Goal: Communication & Community: Answer question/provide support

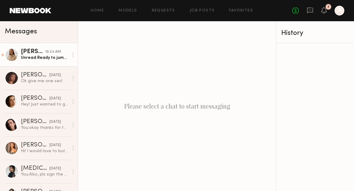
click at [37, 61] on link "Sarah K. 10:24 AM Unread: Ready to jump back in!" at bounding box center [39, 54] width 78 height 23
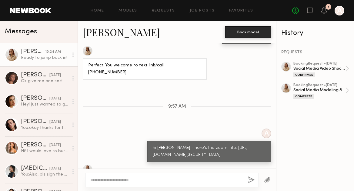
scroll to position [302, 0]
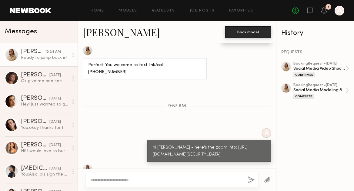
click at [149, 176] on div at bounding box center [172, 180] width 174 height 15
click at [142, 177] on textarea at bounding box center [166, 180] width 153 height 6
type textarea "*"
type textarea "********"
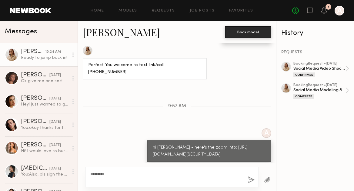
click at [252, 180] on button "button" at bounding box center [251, 180] width 7 height 8
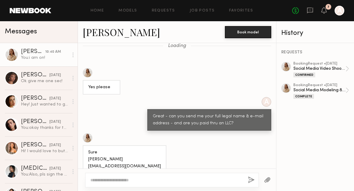
scroll to position [24, 0]
click at [100, 32] on link "Sarah K." at bounding box center [121, 31] width 77 height 13
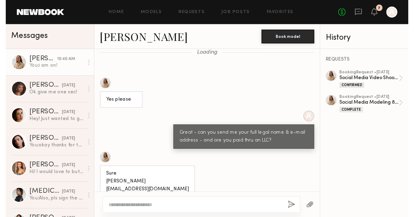
scroll to position [408, 0]
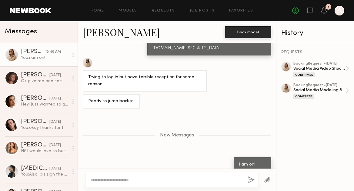
click at [125, 180] on div at bounding box center [172, 180] width 174 height 15
click at [124, 177] on textarea at bounding box center [166, 180] width 153 height 6
click at [103, 28] on link "Sarah K." at bounding box center [121, 31] width 77 height 13
click at [94, 32] on link "Sarah K." at bounding box center [121, 31] width 77 height 13
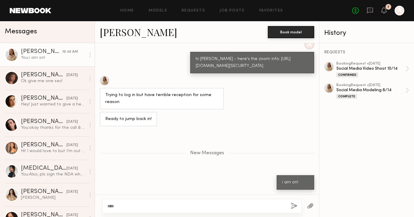
scroll to position [382, 0]
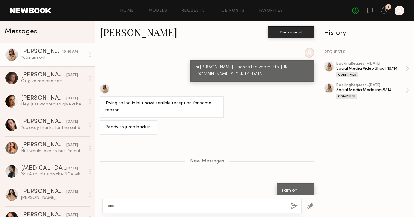
click at [126, 180] on div "****" at bounding box center [202, 206] width 200 height 15
click at [126, 180] on textarea "****" at bounding box center [196, 206] width 179 height 6
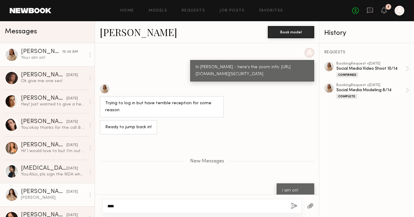
drag, startPoint x: 126, startPoint y: 205, endPoint x: 89, endPoint y: 204, distance: 36.4
click at [93, 180] on div "Messages Sarah K. 10:40 AM You: i am on! Chloe B. yesterday Ok give me one sec!…" at bounding box center [207, 119] width 414 height 196
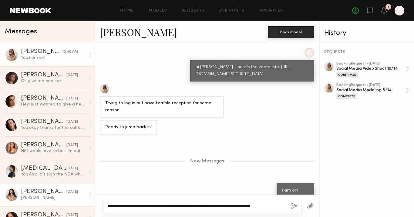
scroll to position [388, 0]
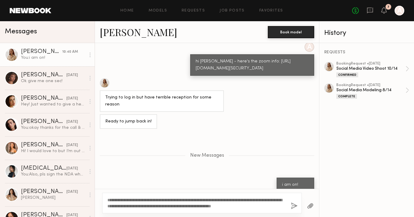
click at [112, 33] on link "Sarah K." at bounding box center [138, 31] width 77 height 13
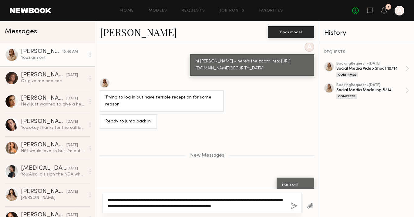
click at [231, 180] on textarea "**********" at bounding box center [196, 203] width 179 height 12
click at [232, 180] on textarea "**********" at bounding box center [196, 203] width 179 height 12
click at [234, 180] on textarea "**********" at bounding box center [196, 203] width 179 height 12
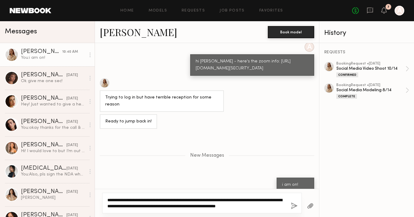
scroll to position [394, 0]
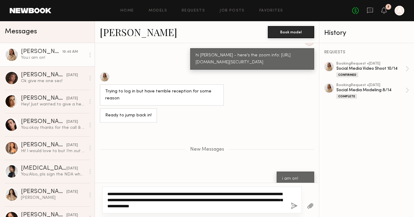
type textarea "**********"
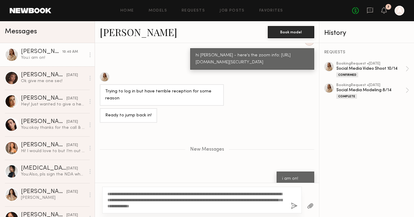
click at [293, 180] on button "button" at bounding box center [294, 207] width 7 height 8
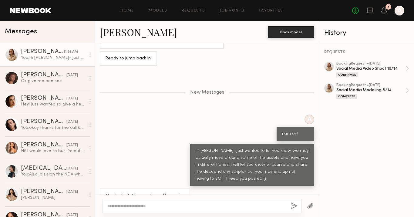
scroll to position [456, 0]
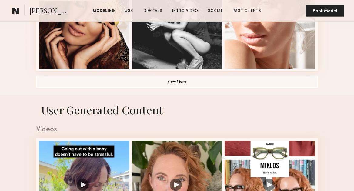
scroll to position [457, 0]
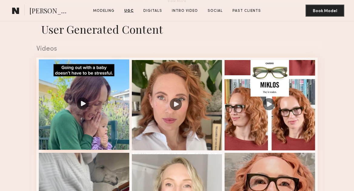
click at [86, 83] on div at bounding box center [84, 104] width 91 height 91
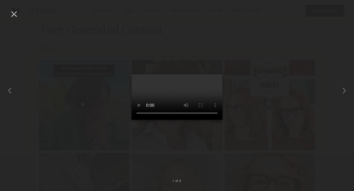
click at [16, 15] on div at bounding box center [14, 14] width 10 height 10
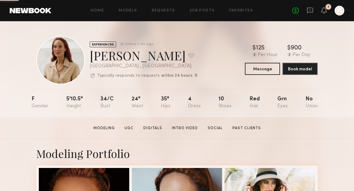
scroll to position [68, 0]
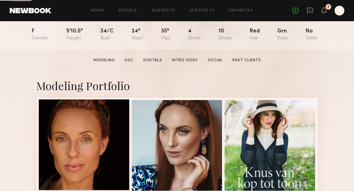
click at [91, 137] on div at bounding box center [84, 144] width 91 height 91
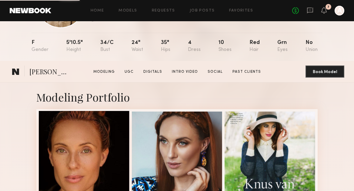
scroll to position [141, 0]
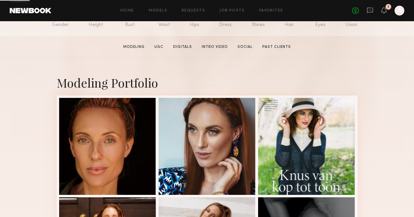
scroll to position [88, 0]
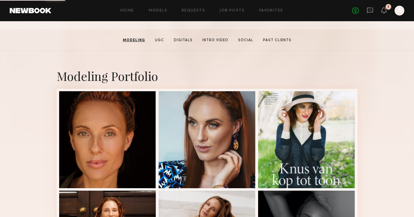
click at [117, 148] on div at bounding box center [107, 139] width 97 height 97
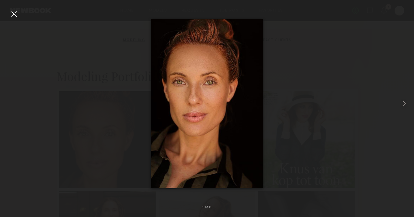
click at [13, 16] on div at bounding box center [14, 14] width 10 height 10
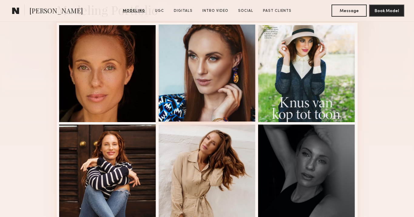
scroll to position [155, 0]
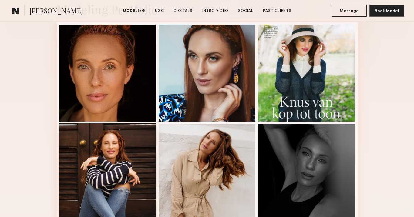
click at [115, 146] on div at bounding box center [107, 171] width 97 height 97
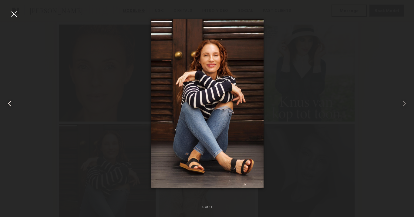
click at [4, 20] on div at bounding box center [8, 104] width 17 height 188
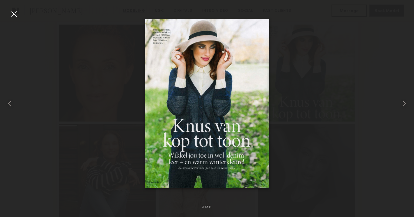
click at [13, 15] on div at bounding box center [14, 14] width 10 height 10
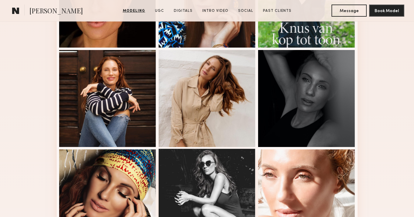
scroll to position [0, 0]
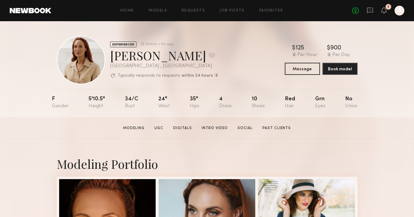
click at [370, 14] on link at bounding box center [370, 11] width 7 height 8
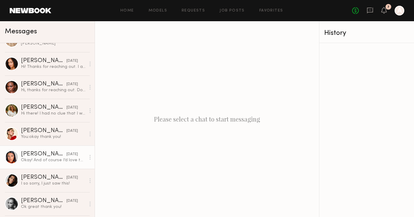
scroll to position [156, 0]
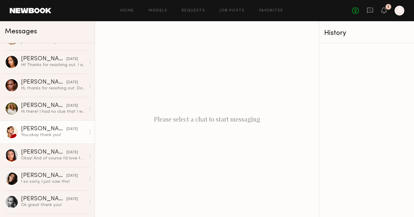
click at [39, 139] on link "Louise M. 09/25/2025 You: okay thank you!" at bounding box center [47, 131] width 95 height 23
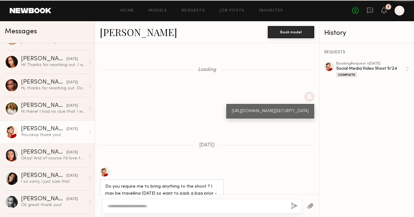
scroll to position [395, 0]
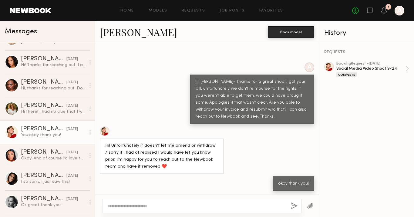
click at [128, 32] on link "Louise M." at bounding box center [138, 31] width 77 height 13
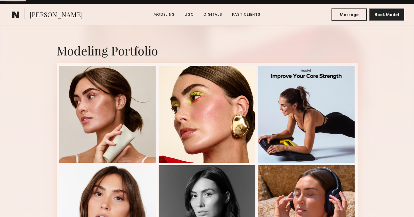
scroll to position [136, 0]
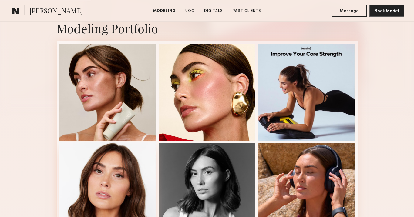
click at [128, 185] on div at bounding box center [107, 191] width 97 height 97
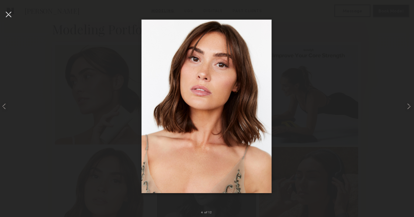
scroll to position [133, 0]
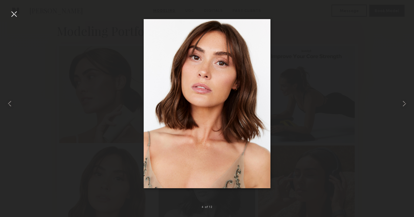
click at [16, 14] on div at bounding box center [14, 14] width 10 height 10
